Goal: Task Accomplishment & Management: Manage account settings

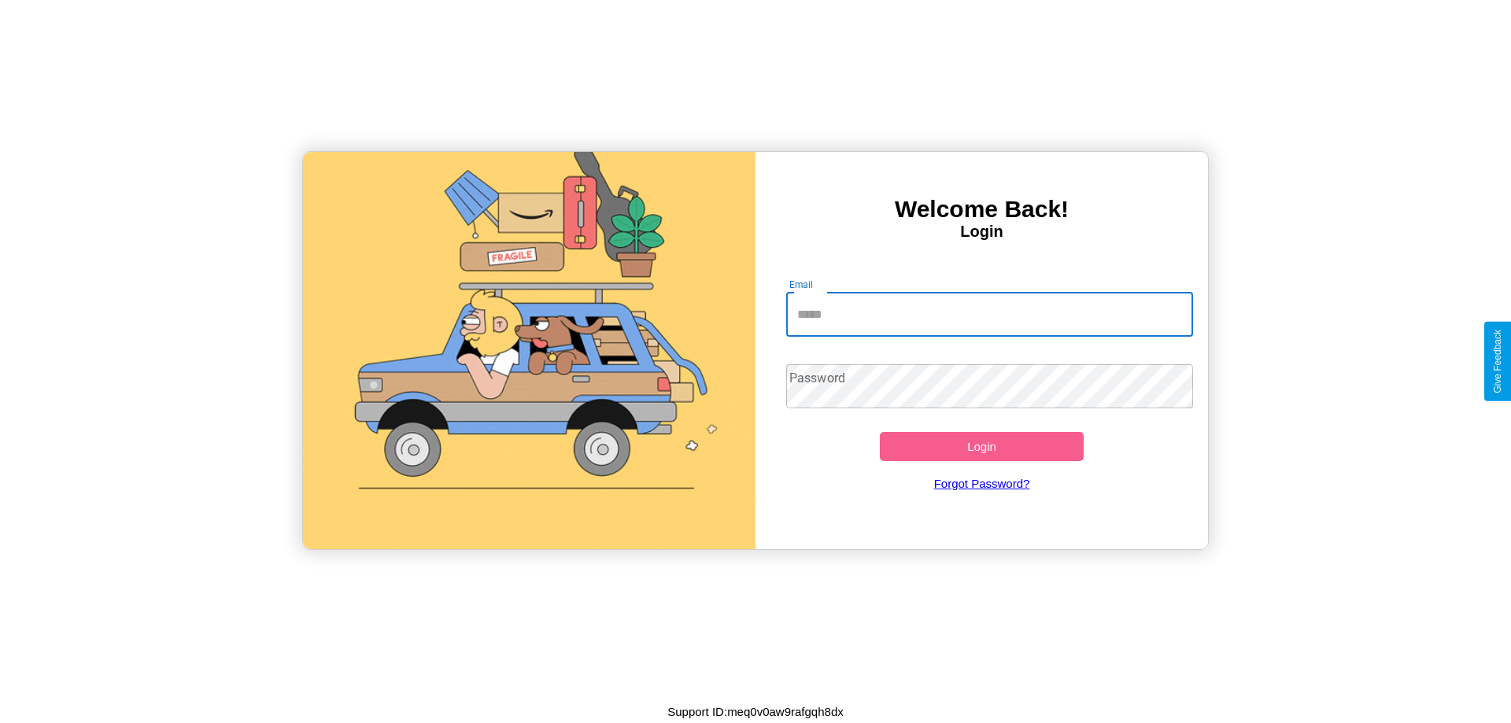
click at [989, 314] on input "Email" at bounding box center [990, 315] width 408 height 44
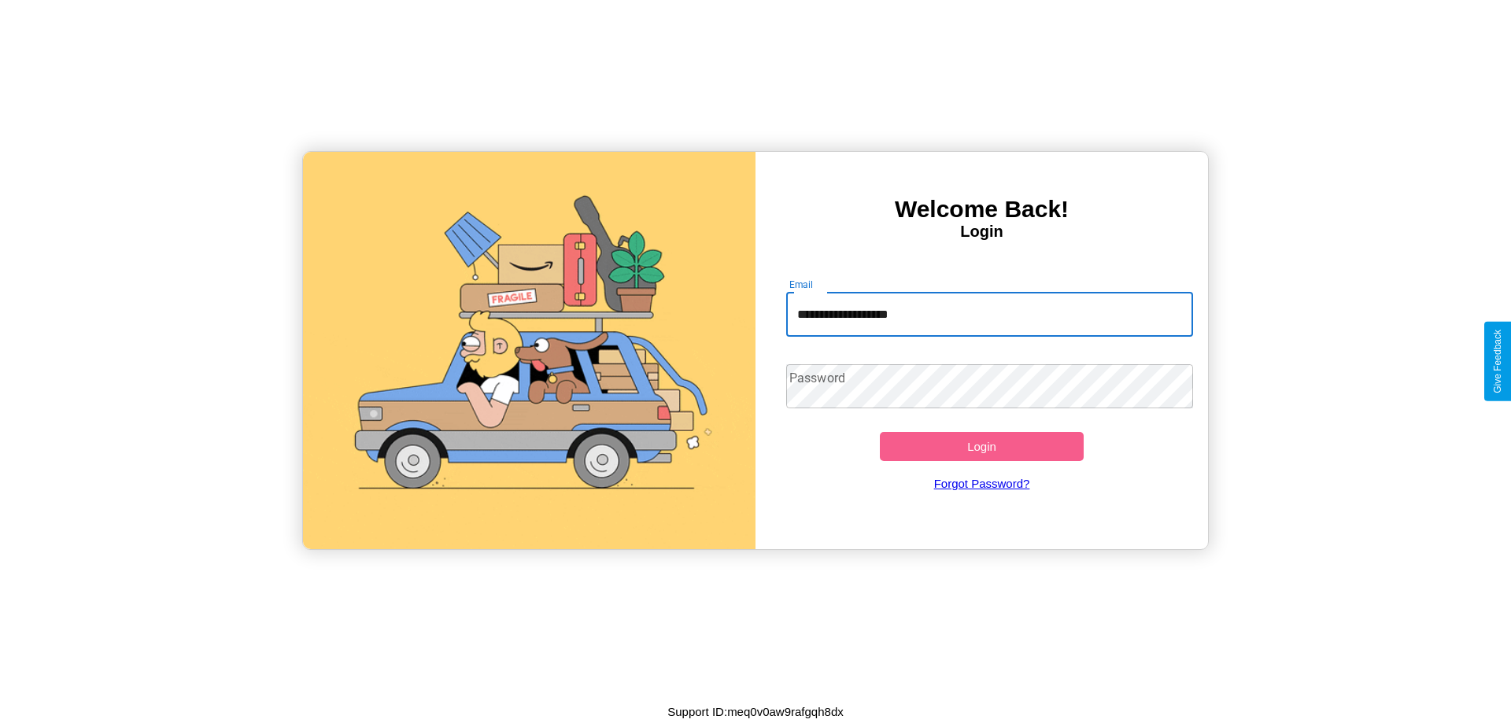
type input "**********"
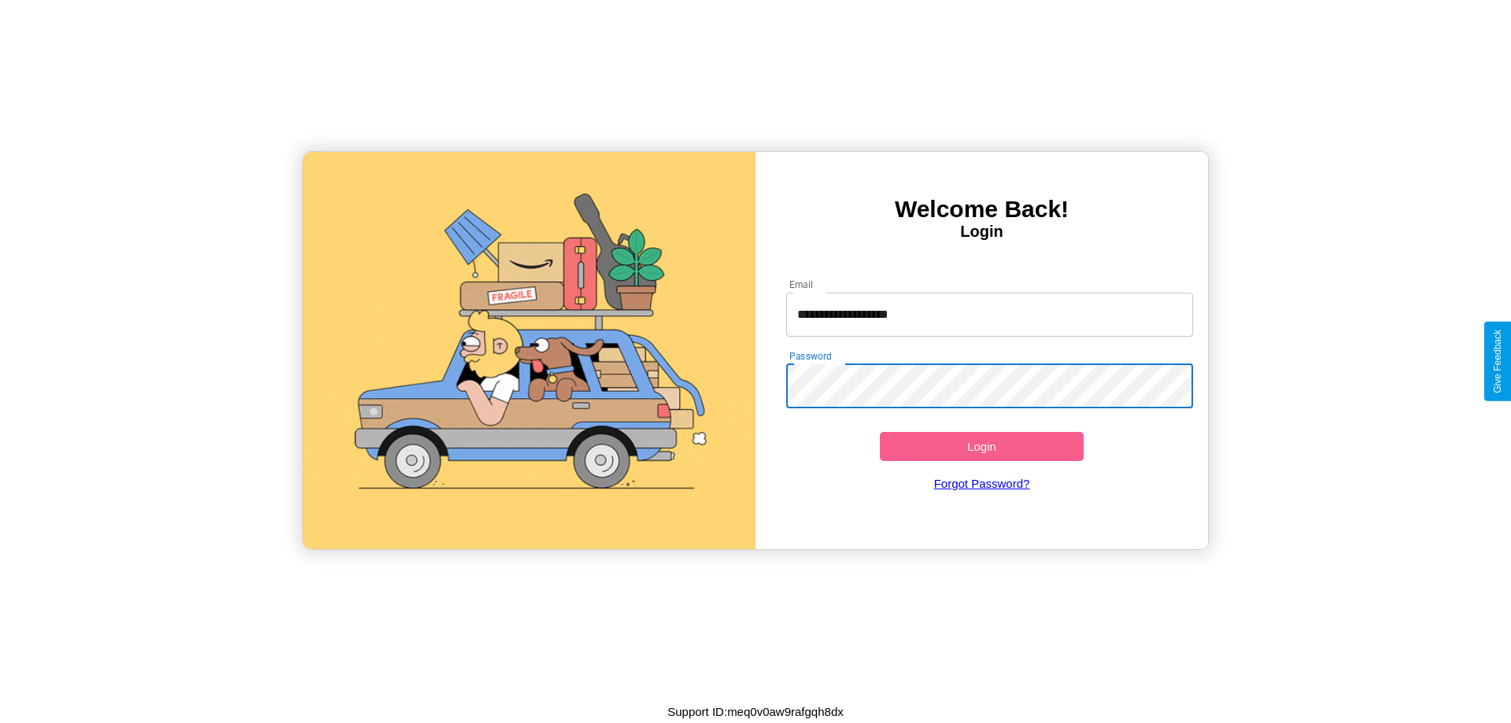
click at [981, 446] on button "Login" at bounding box center [982, 446] width 204 height 29
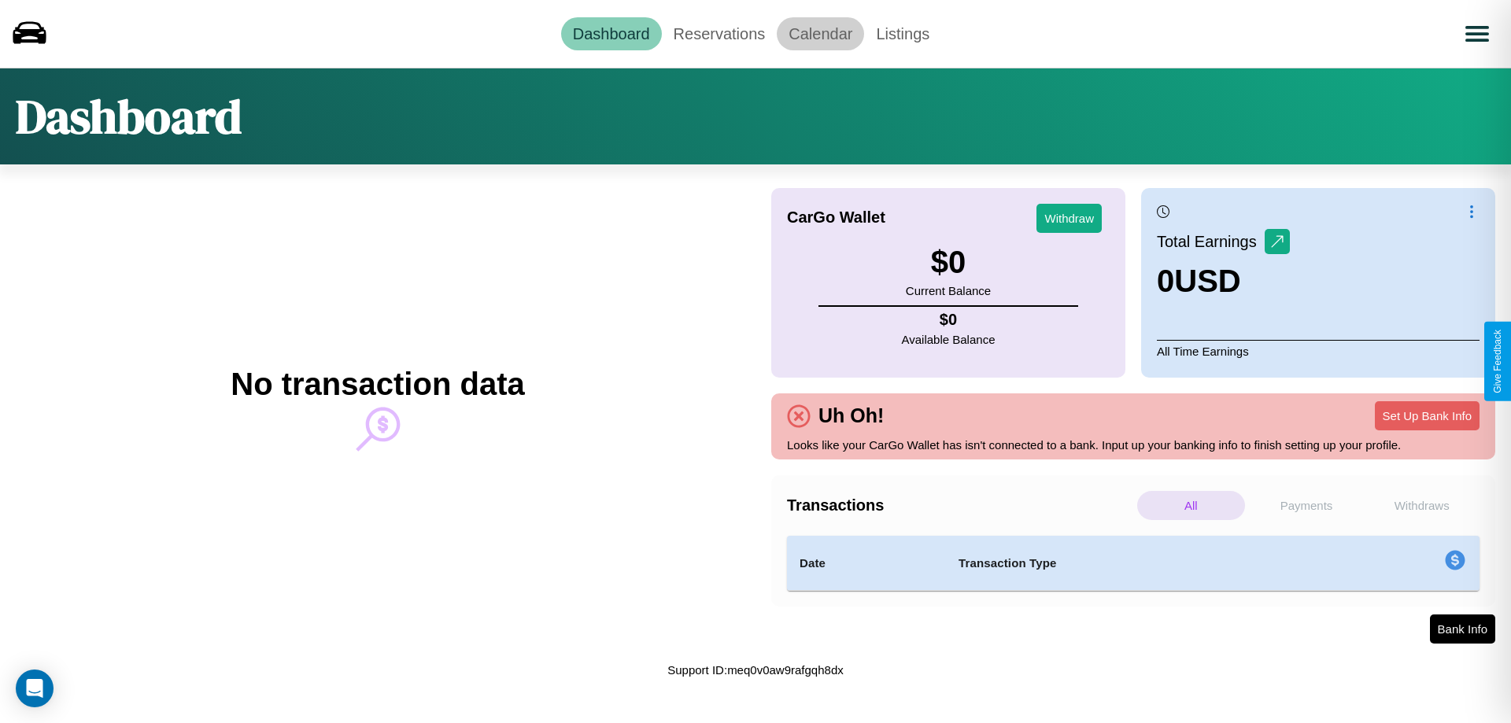
click at [820, 33] on link "Calendar" at bounding box center [820, 33] width 87 height 33
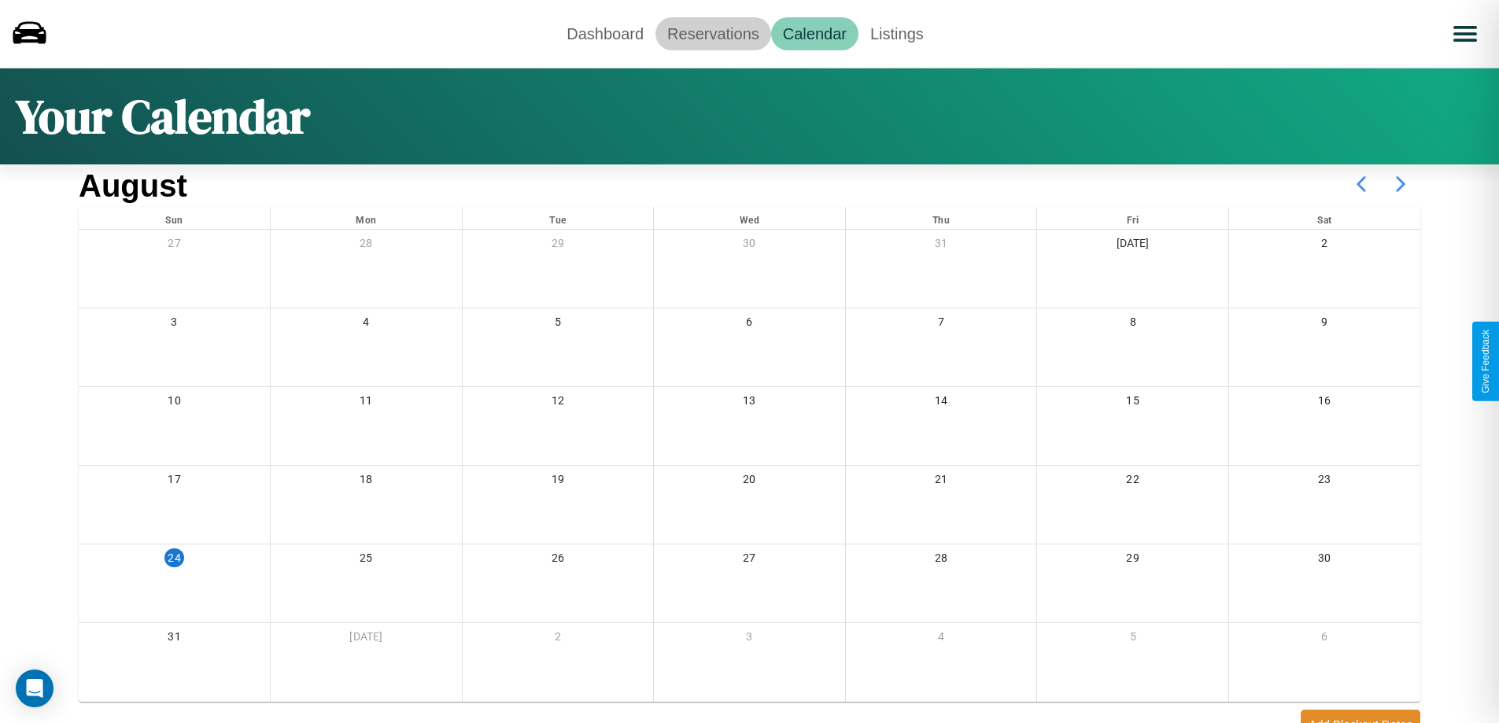
click at [713, 33] on link "Reservations" at bounding box center [714, 33] width 116 height 33
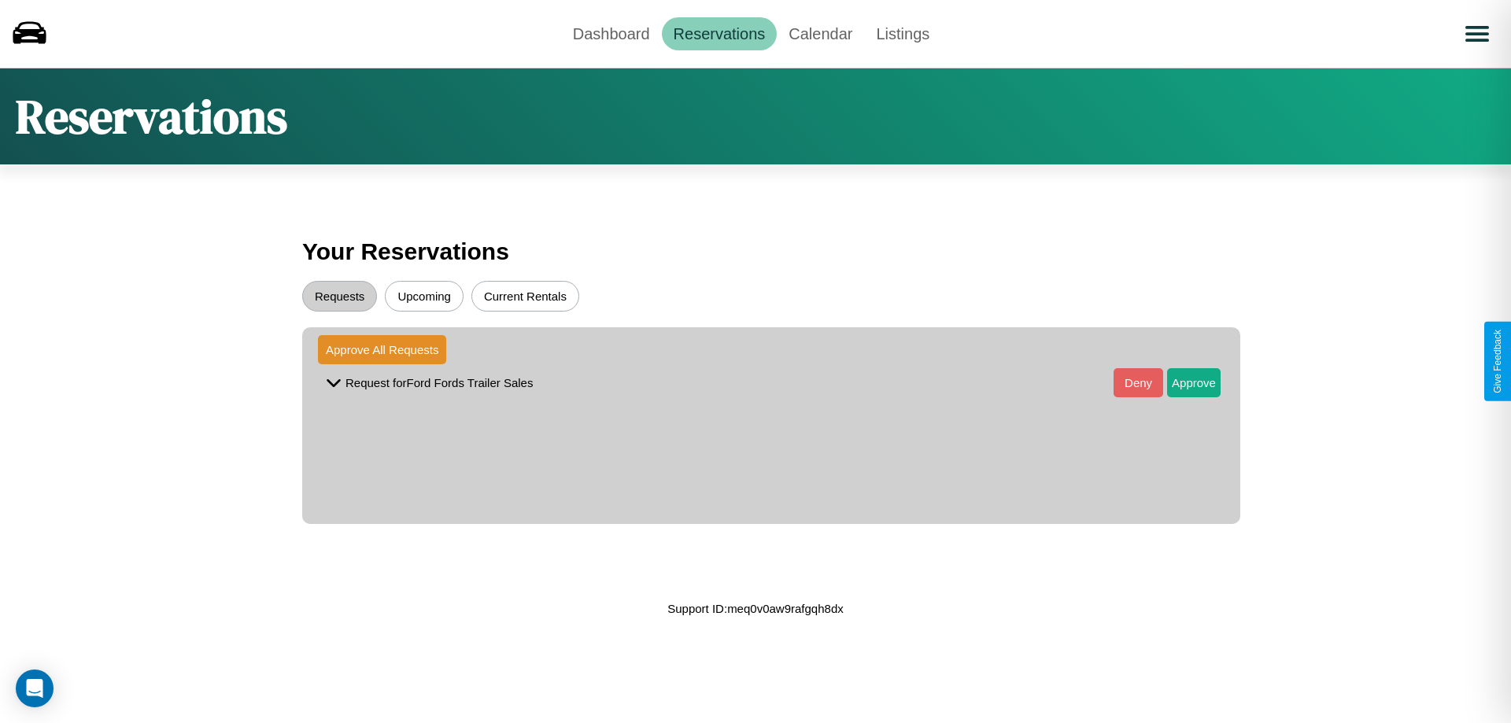
click at [339, 296] on button "Requests" at bounding box center [339, 296] width 75 height 31
click at [1182, 383] on button "Approve" at bounding box center [1194, 382] width 54 height 29
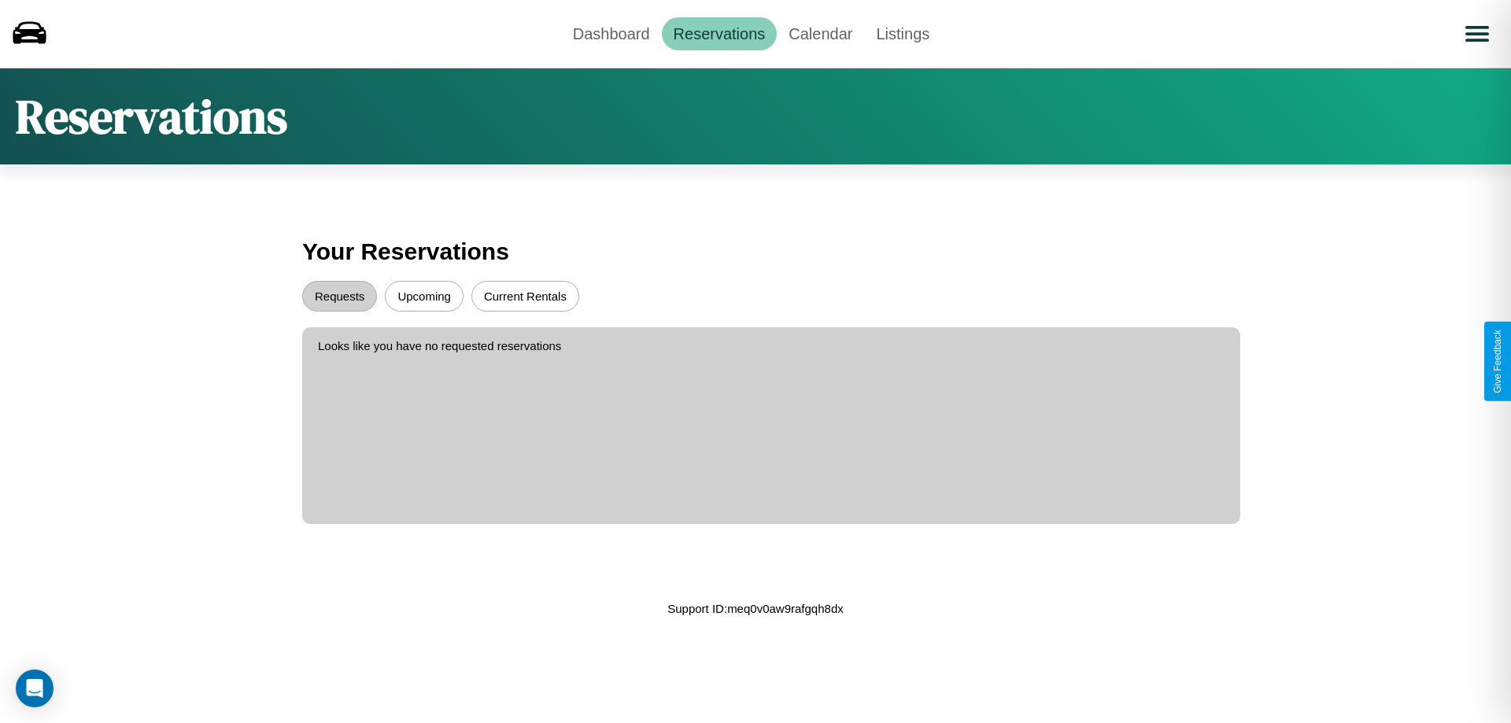
click at [424, 296] on button "Upcoming" at bounding box center [424, 296] width 79 height 31
click at [611, 33] on link "Dashboard" at bounding box center [611, 33] width 101 height 33
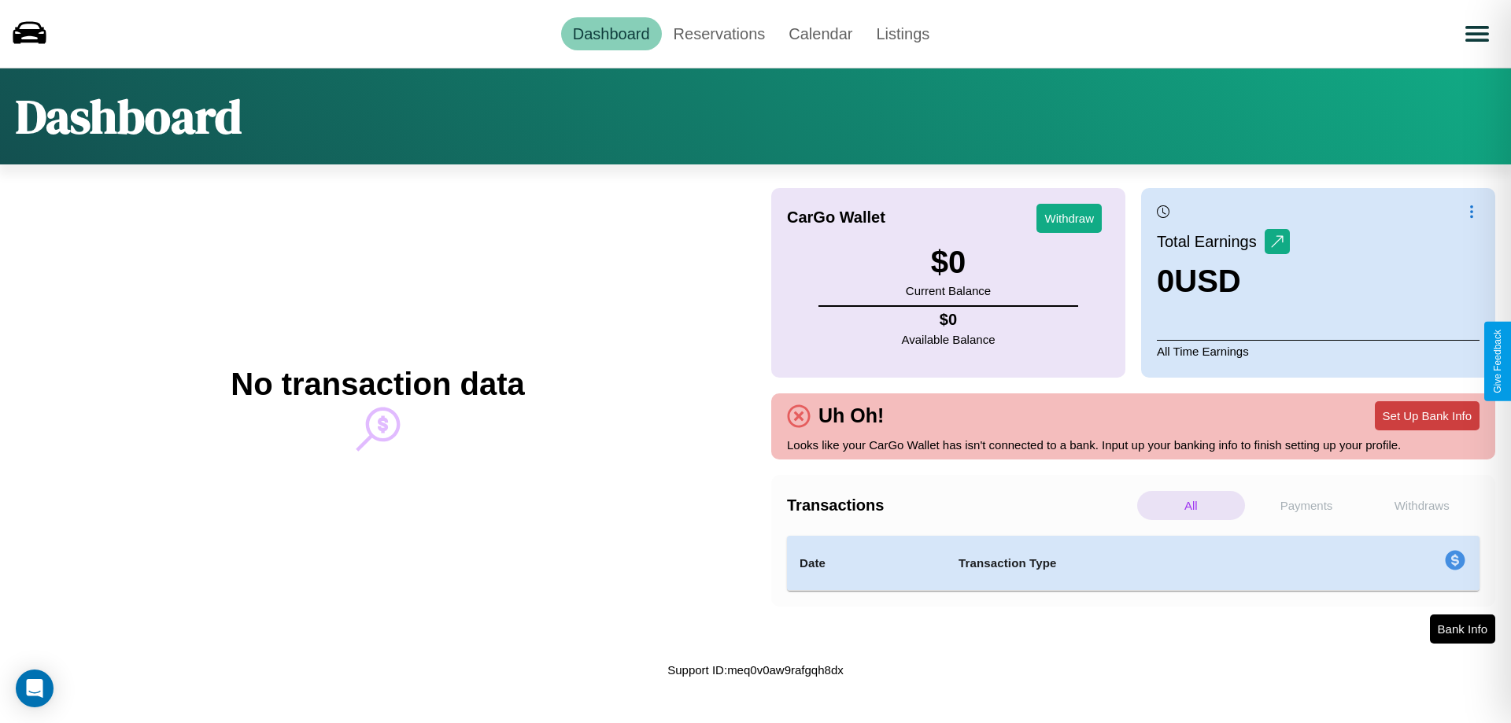
click at [1427, 416] on button "Set Up Bank Info" at bounding box center [1427, 415] width 105 height 29
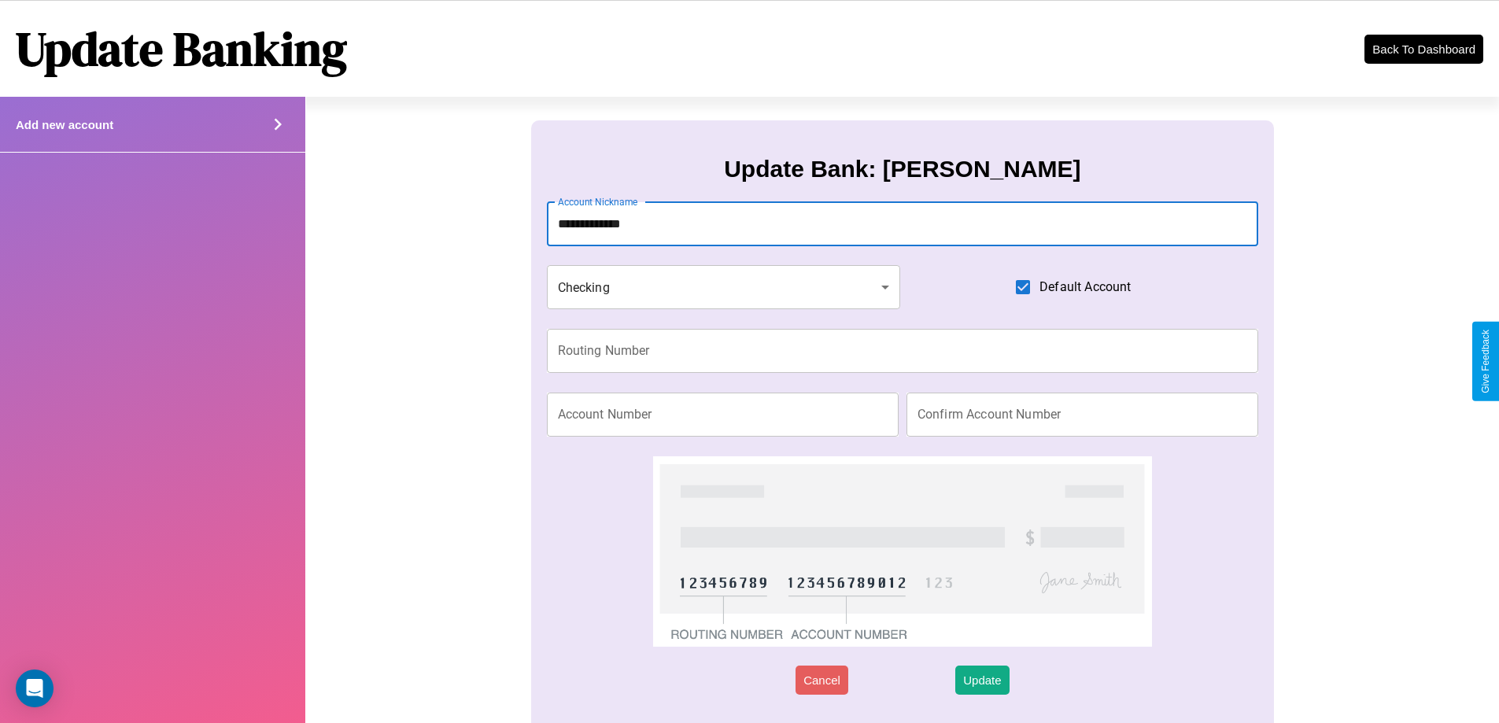
type input "**********"
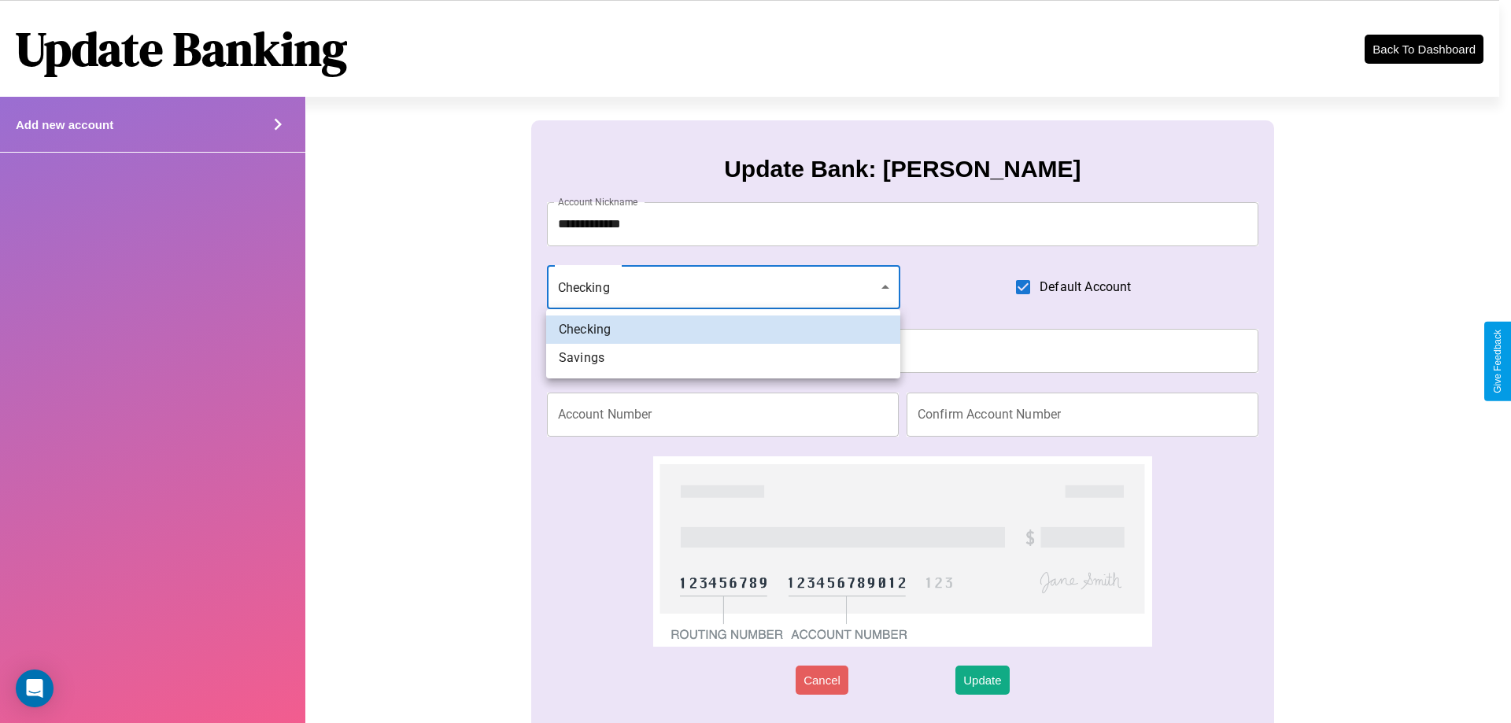
click at [723, 287] on div at bounding box center [755, 361] width 1511 height 723
